Goal: Task Accomplishment & Management: Use online tool/utility

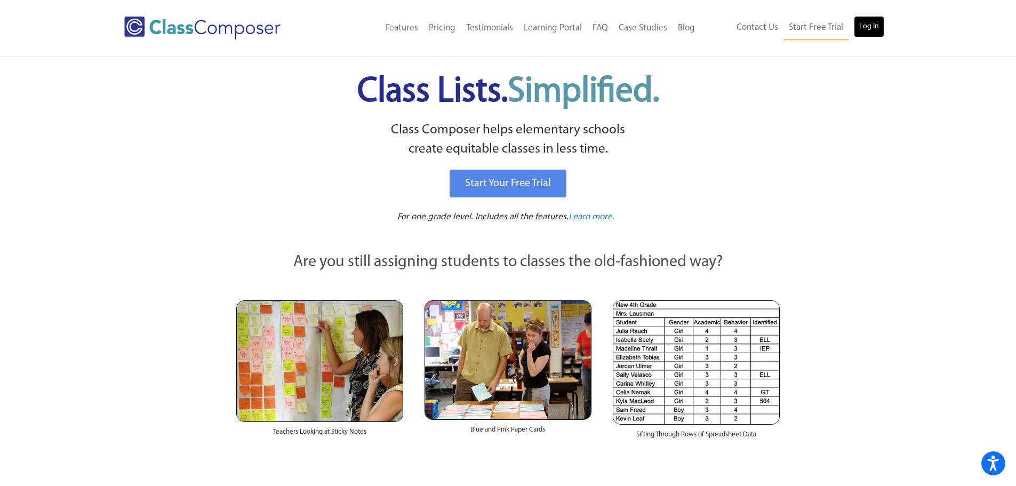
click at [868, 18] on link "Log In" at bounding box center [868, 26] width 30 height 21
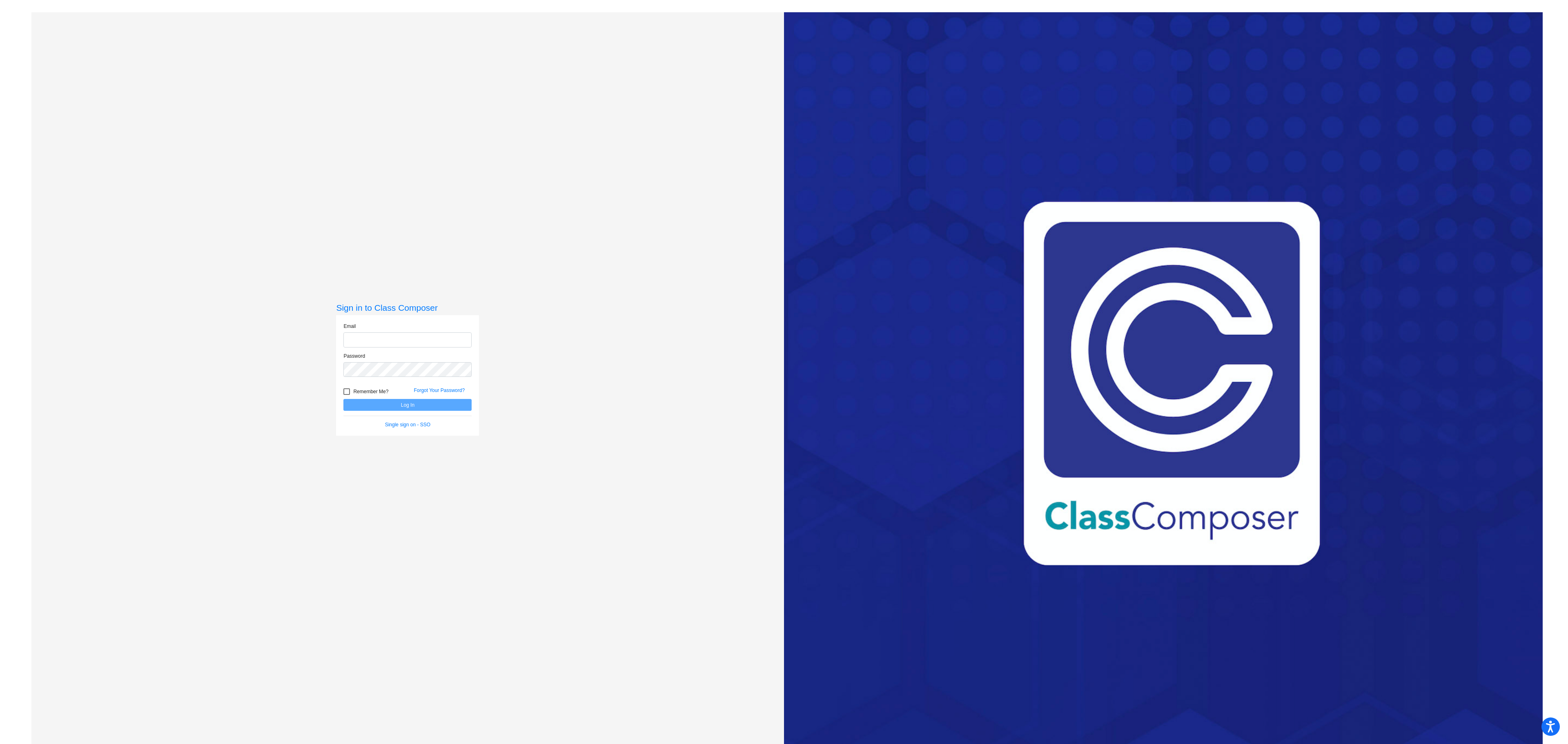
type input "[EMAIL_ADDRESS][DOMAIN_NAME]"
click at [430, 404] on button "Log In" at bounding box center [407, 405] width 128 height 11
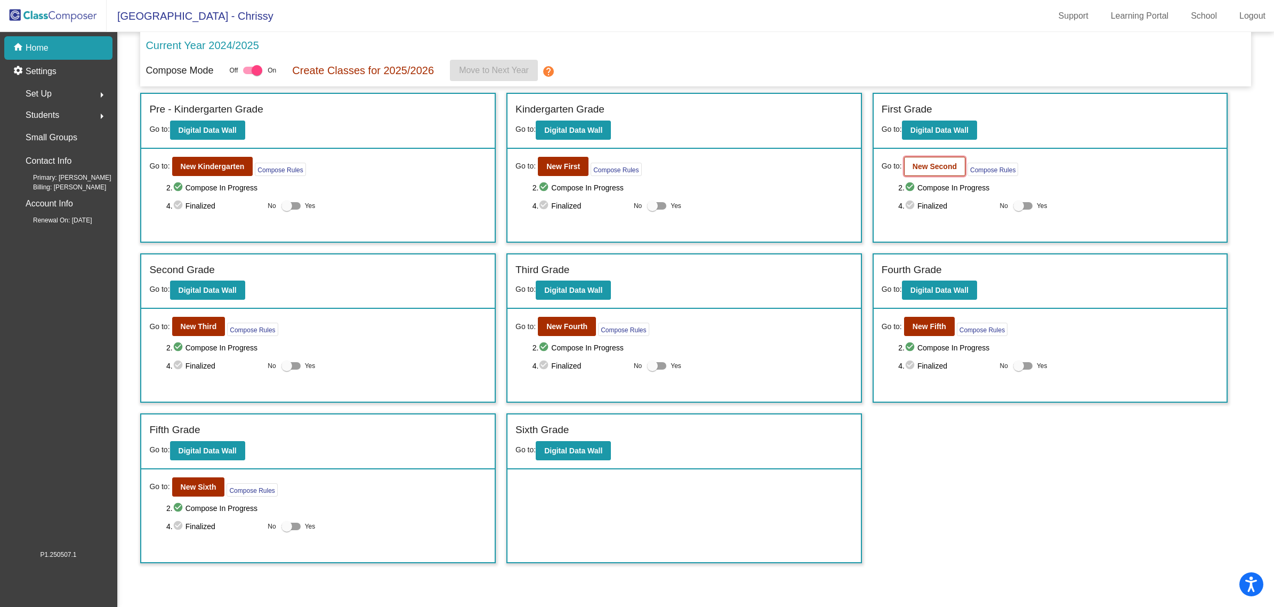
click at [914, 168] on b "New Second" at bounding box center [935, 166] width 44 height 9
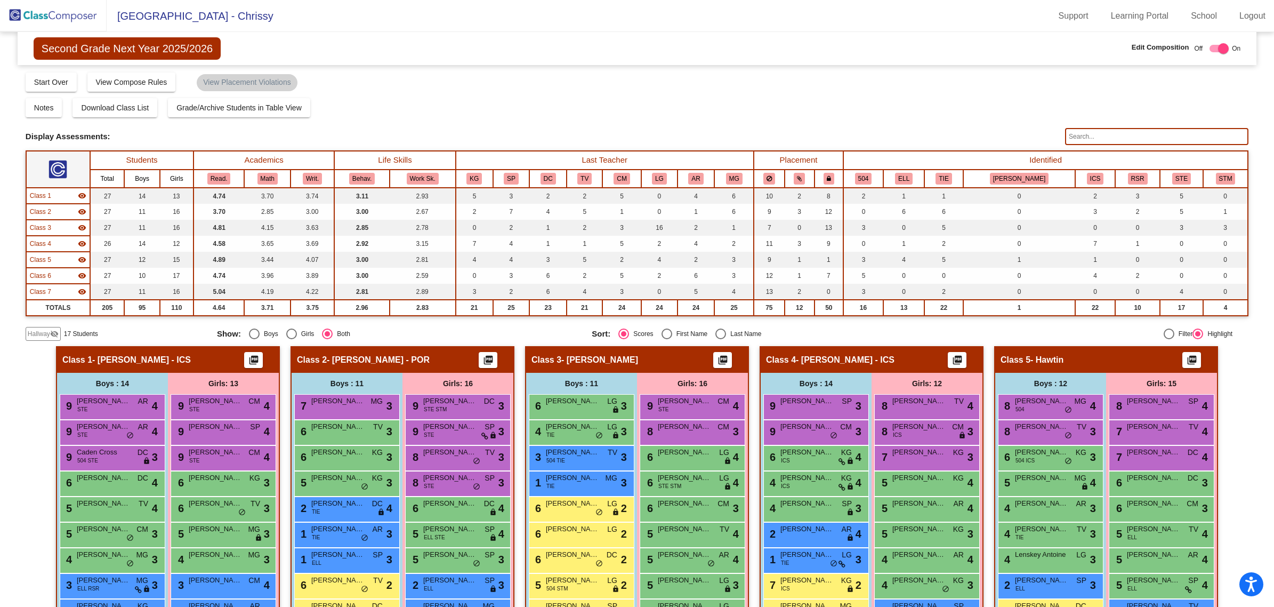
click at [893, 108] on div "Notes Download Class List Import Students Grade/Archive Students in Table View …" at bounding box center [637, 107] width 1223 height 19
click at [1074, 142] on input "text" at bounding box center [1156, 136] width 183 height 17
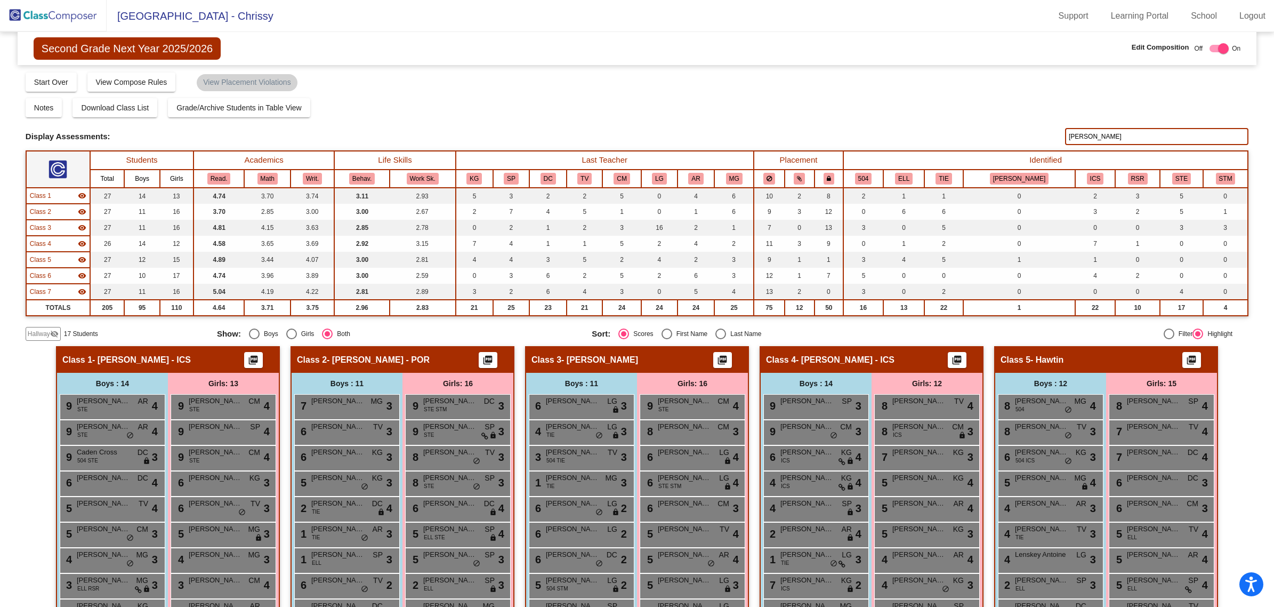
type input "pietsch"
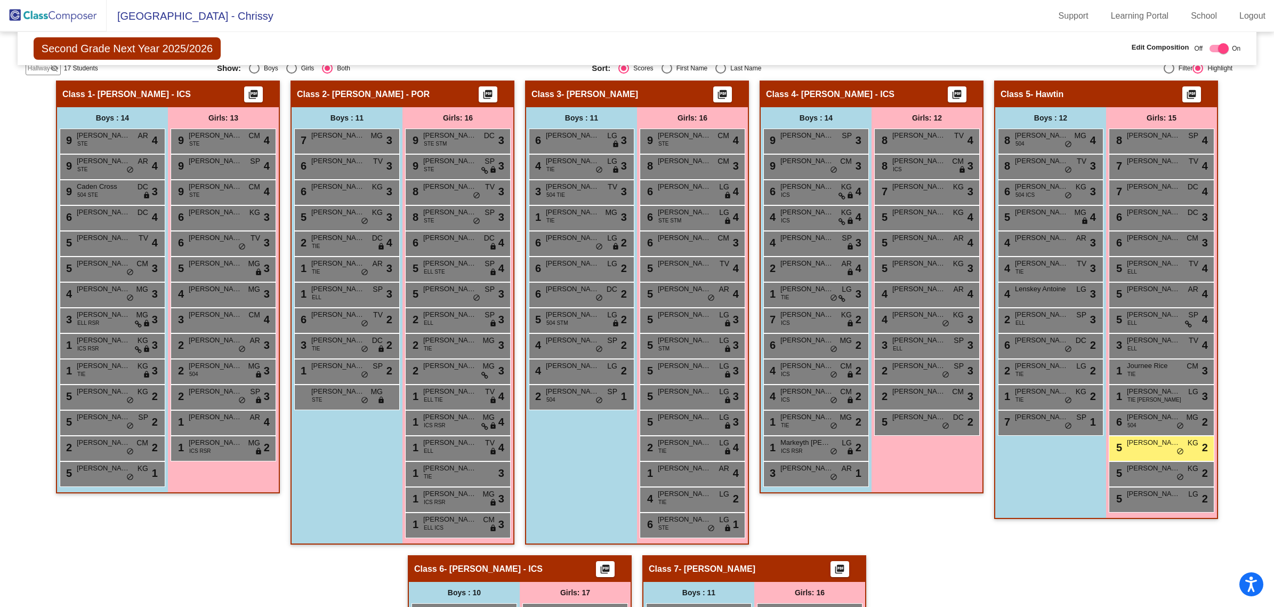
scroll to position [243, 0]
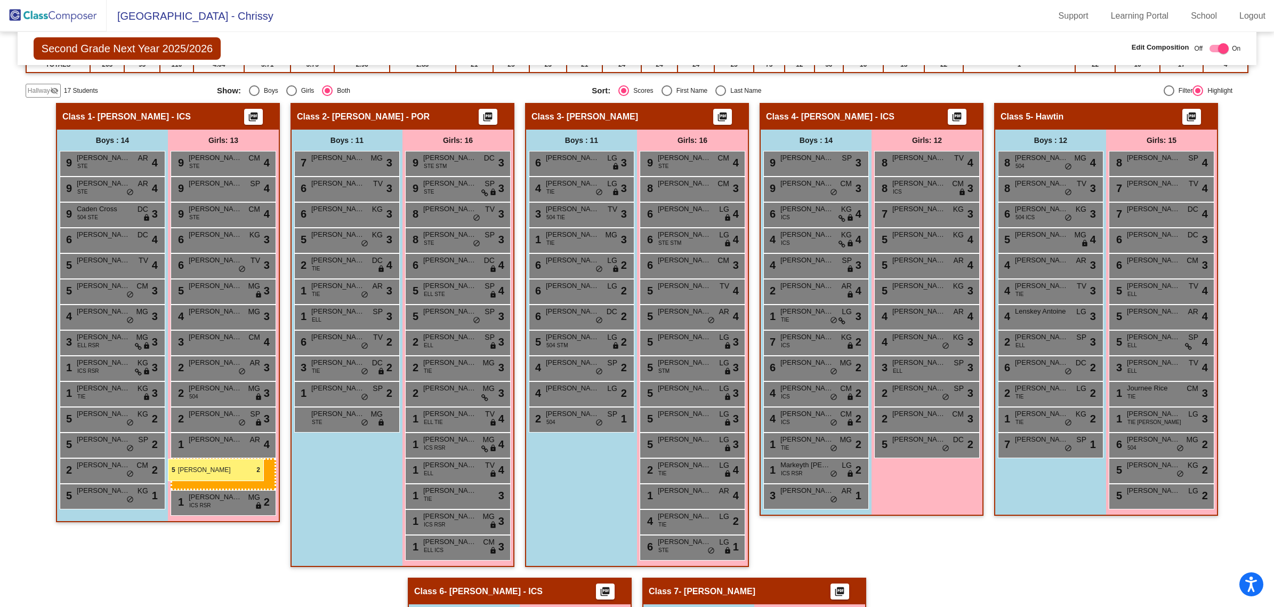
drag, startPoint x: 1149, startPoint y: 472, endPoint x: 168, endPoint y: 458, distance: 981.5
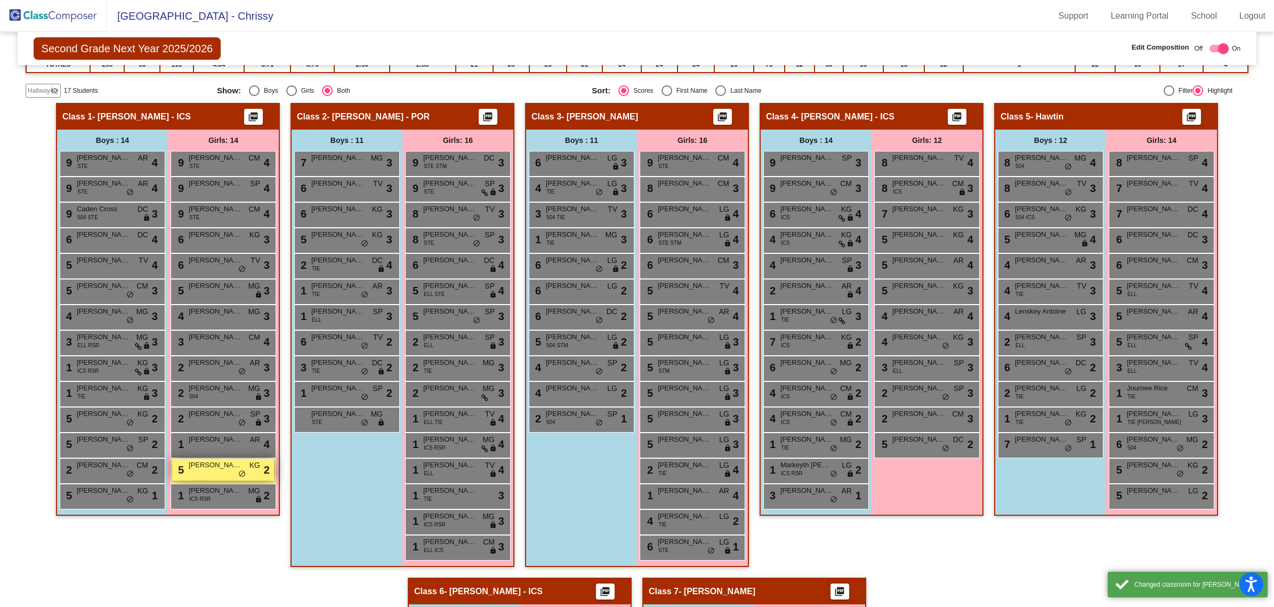
click at [233, 464] on span "Sophia Pietsch" at bounding box center [215, 465] width 53 height 11
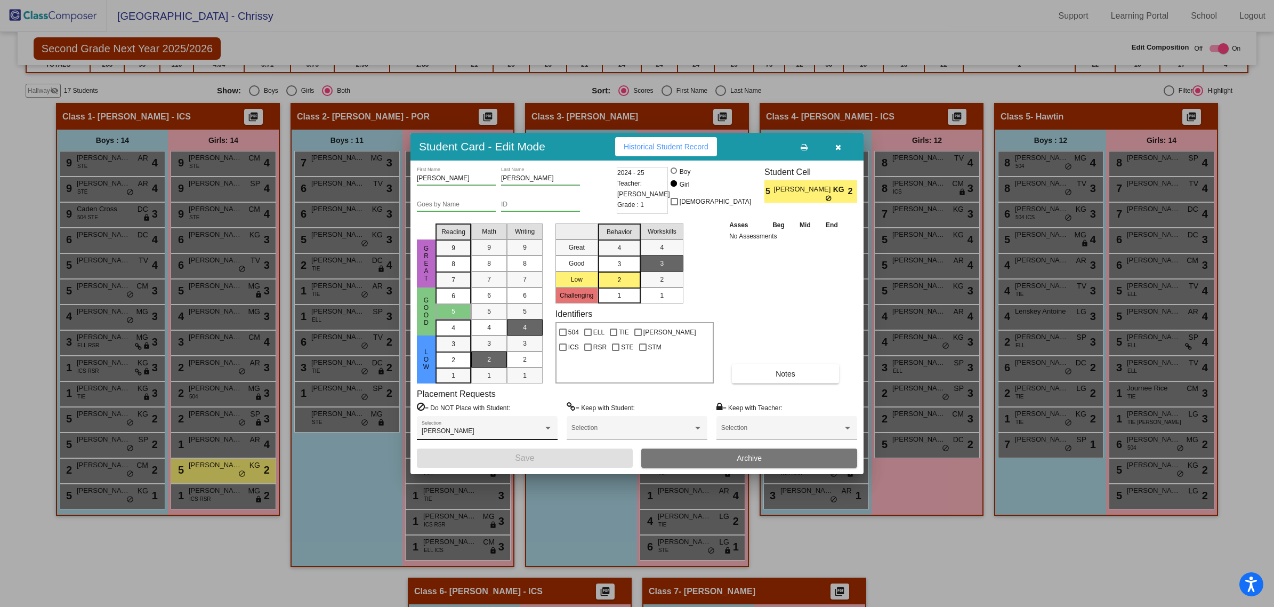
click at [553, 425] on div "Serenity Reyes Selection" at bounding box center [487, 428] width 141 height 24
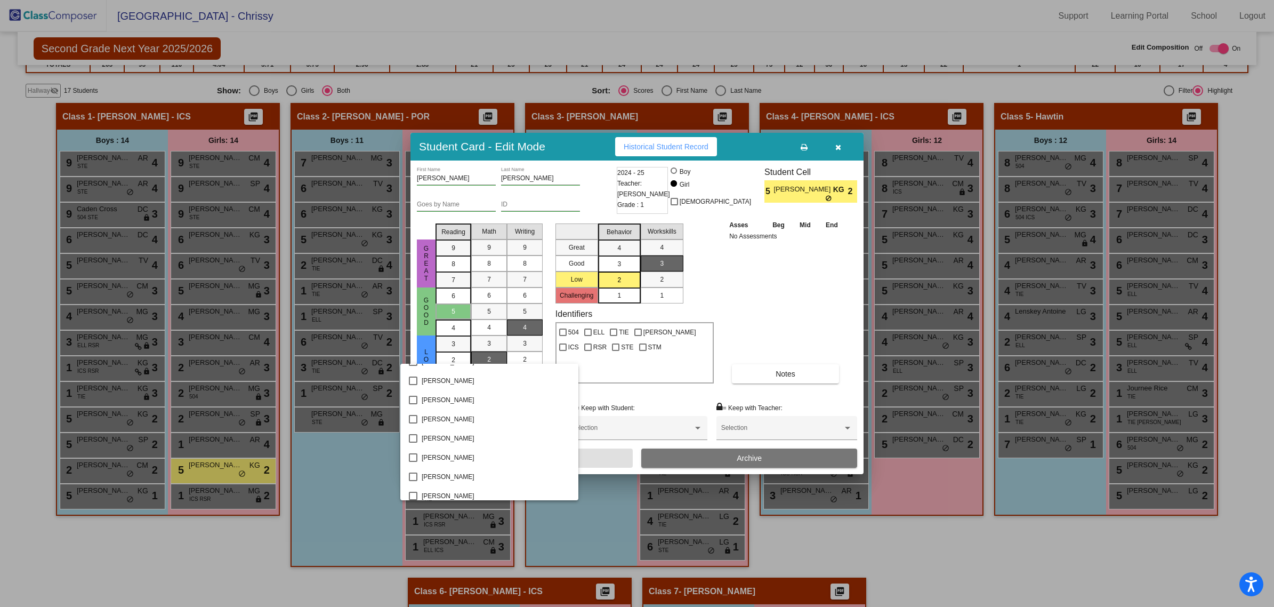
scroll to position [1483, 0]
click at [411, 424] on mat-pseudo-checkbox at bounding box center [413, 425] width 9 height 9
click at [770, 320] on div at bounding box center [637, 303] width 1274 height 607
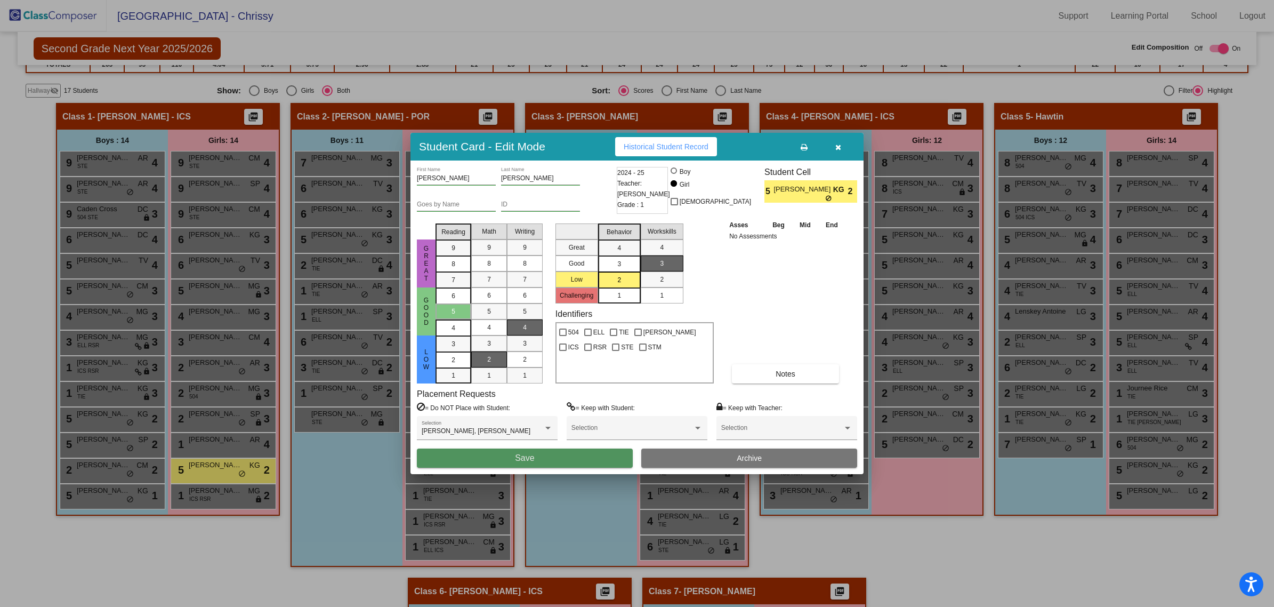
click at [592, 458] on button "Save" at bounding box center [525, 457] width 216 height 19
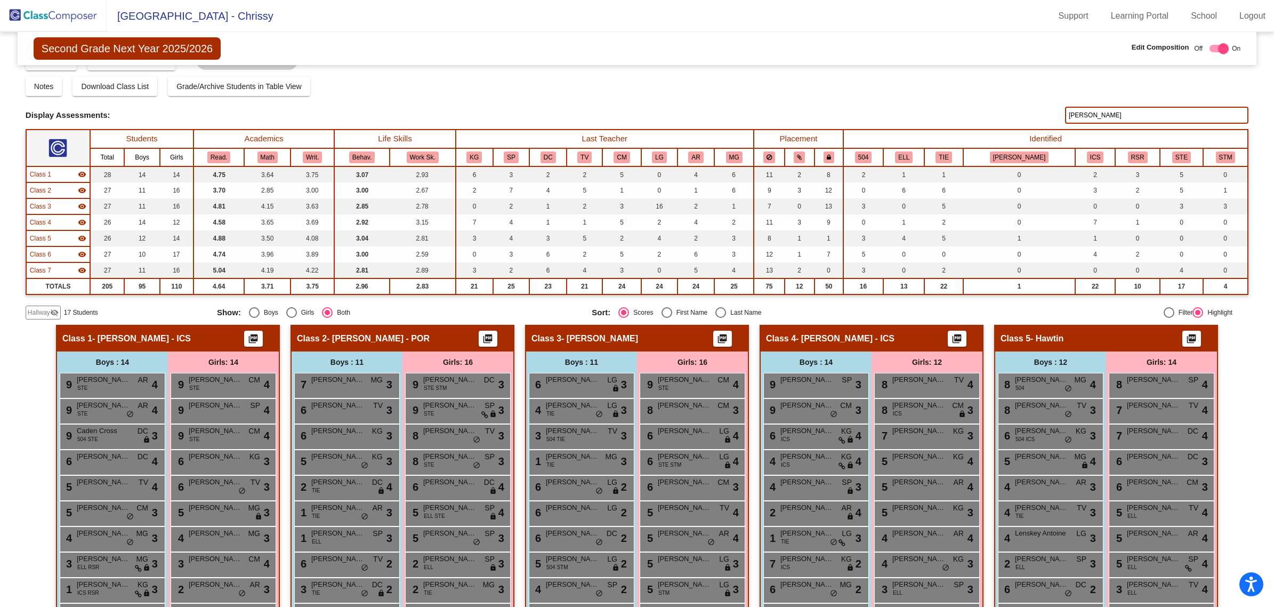
scroll to position [0, 0]
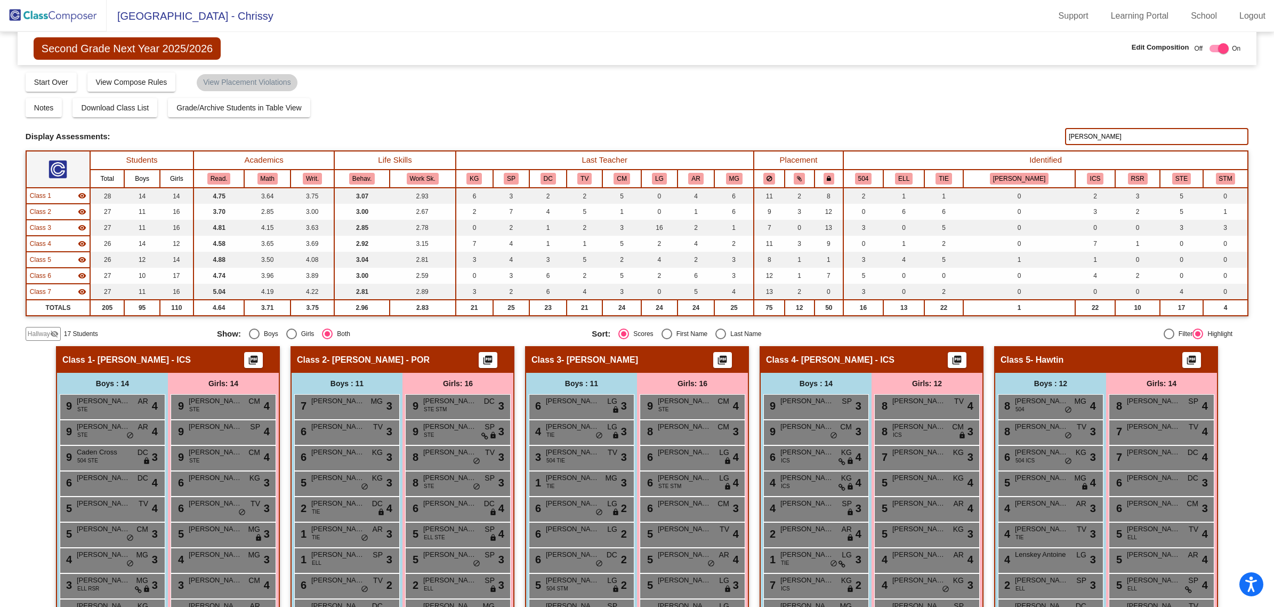
drag, startPoint x: 1099, startPoint y: 134, endPoint x: 933, endPoint y: 134, distance: 166.3
click at [933, 134] on div "Display Scores for Years: 2023 - 2024 2024 - 2025 Display Assessments: pietsch" at bounding box center [637, 136] width 1223 height 17
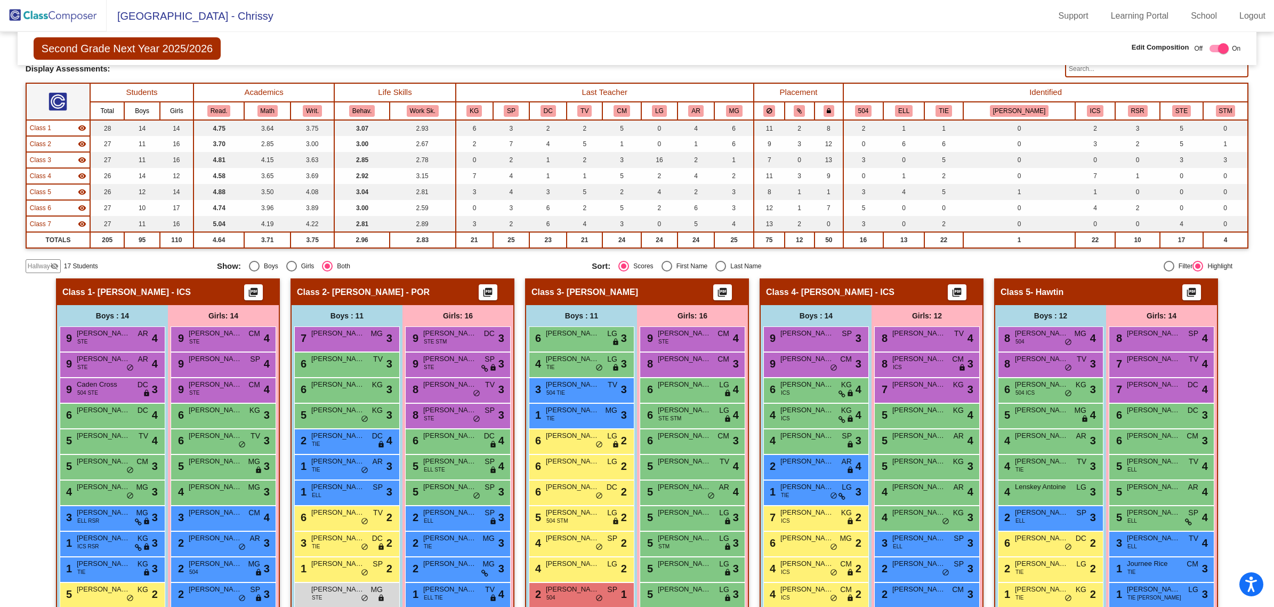
scroll to position [200, 0]
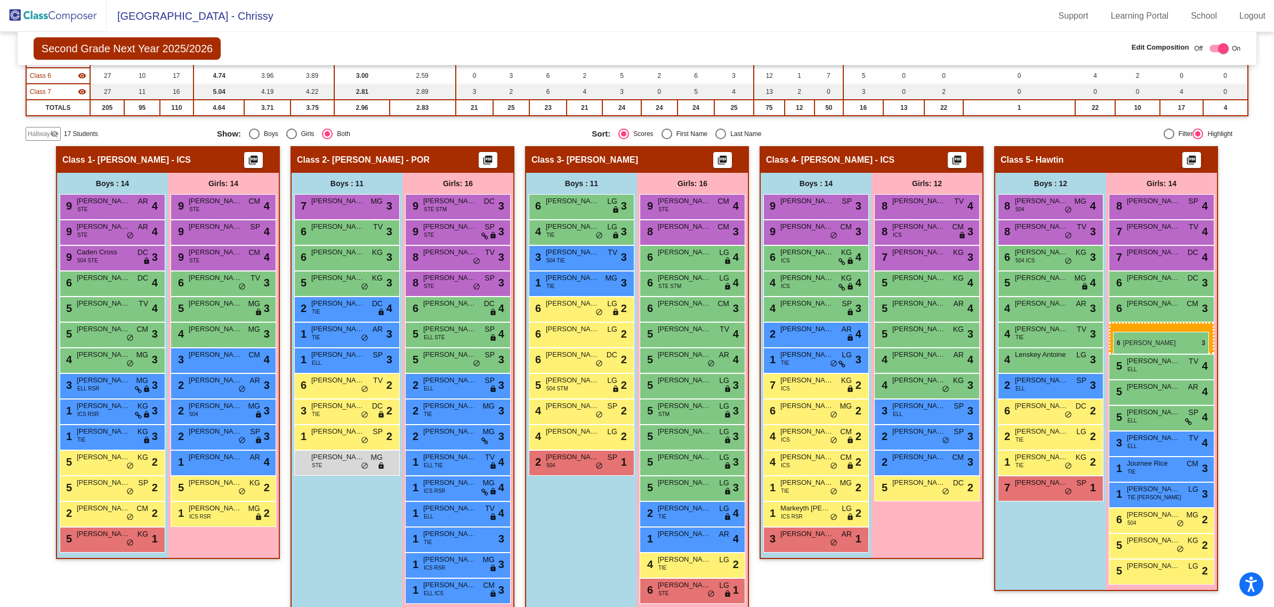
drag, startPoint x: 223, startPoint y: 279, endPoint x: 1113, endPoint y: 332, distance: 891.8
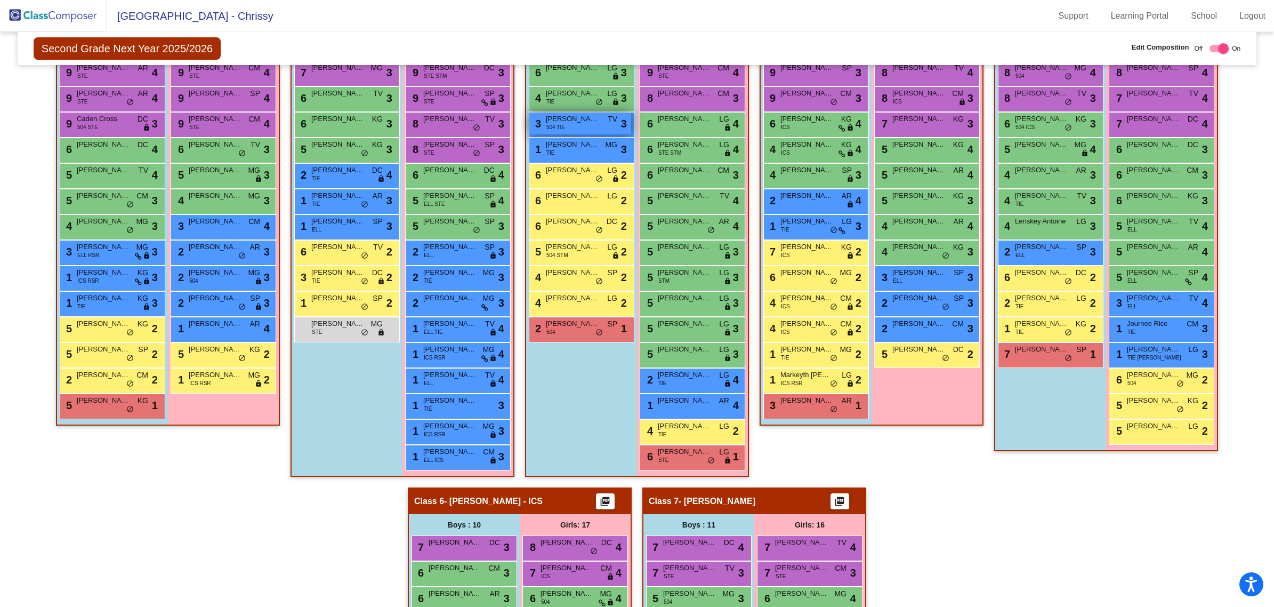
scroll to position [0, 0]
